Goal: Information Seeking & Learning: Learn about a topic

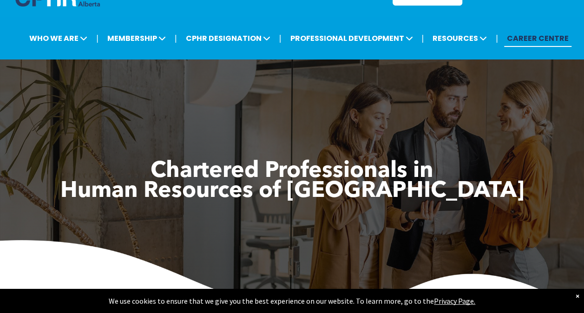
scroll to position [30, 0]
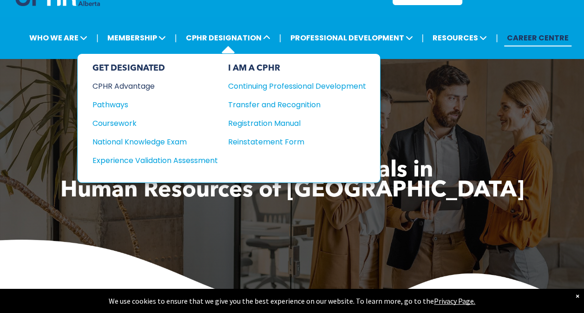
click at [138, 82] on div "CPHR Advantage" at bounding box center [148, 86] width 113 height 12
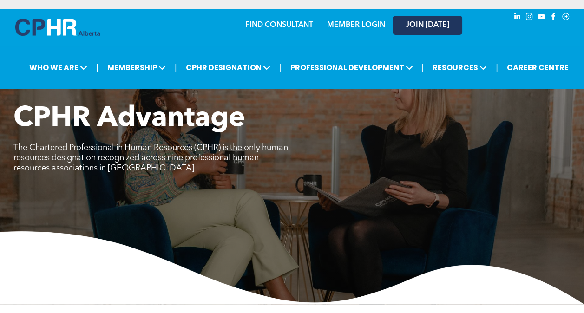
click at [441, 27] on span "JOIN [DATE]" at bounding box center [428, 25] width 44 height 9
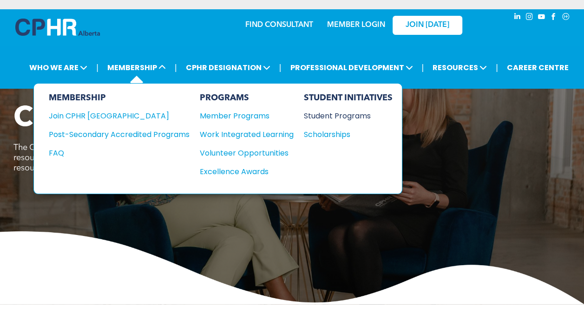
click at [338, 115] on div "Student Programs" at bounding box center [344, 116] width 80 height 12
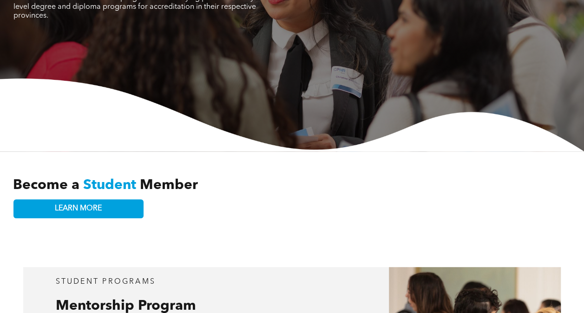
scroll to position [148, 0]
